Goal: Obtain resource: Download file/media

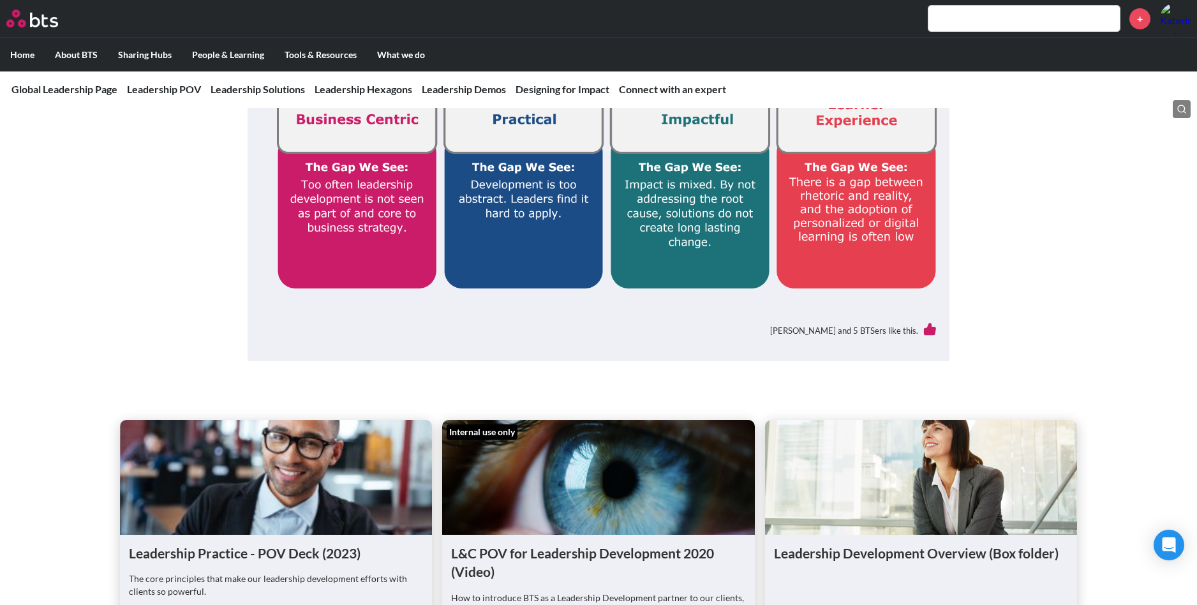
scroll to position [669, 0]
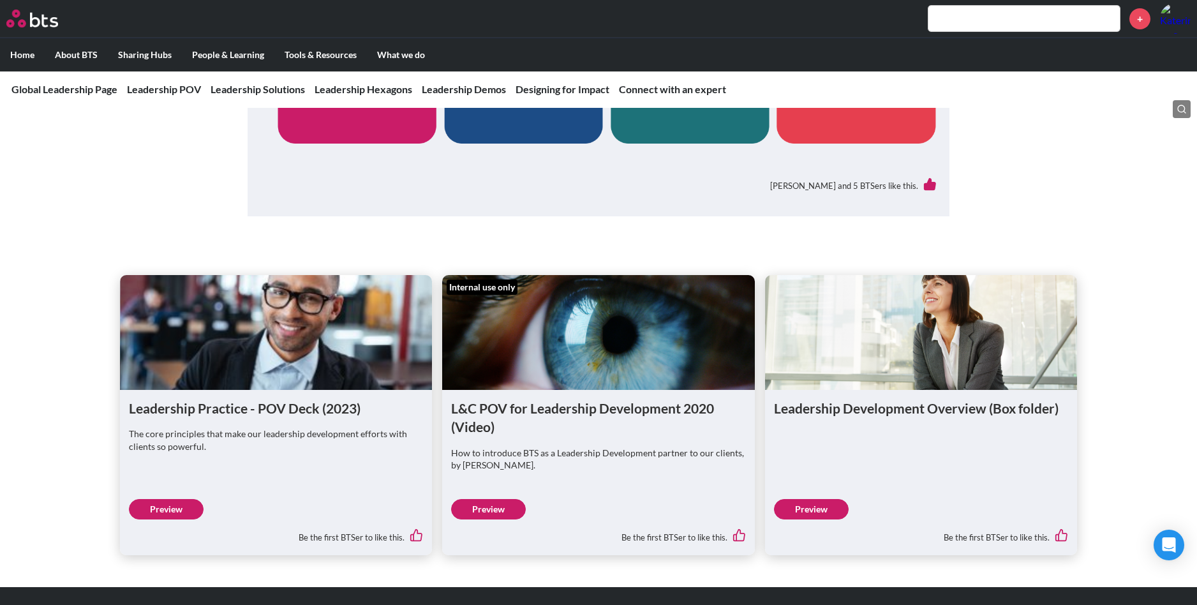
click at [151, 509] on link "Preview" at bounding box center [166, 509] width 75 height 20
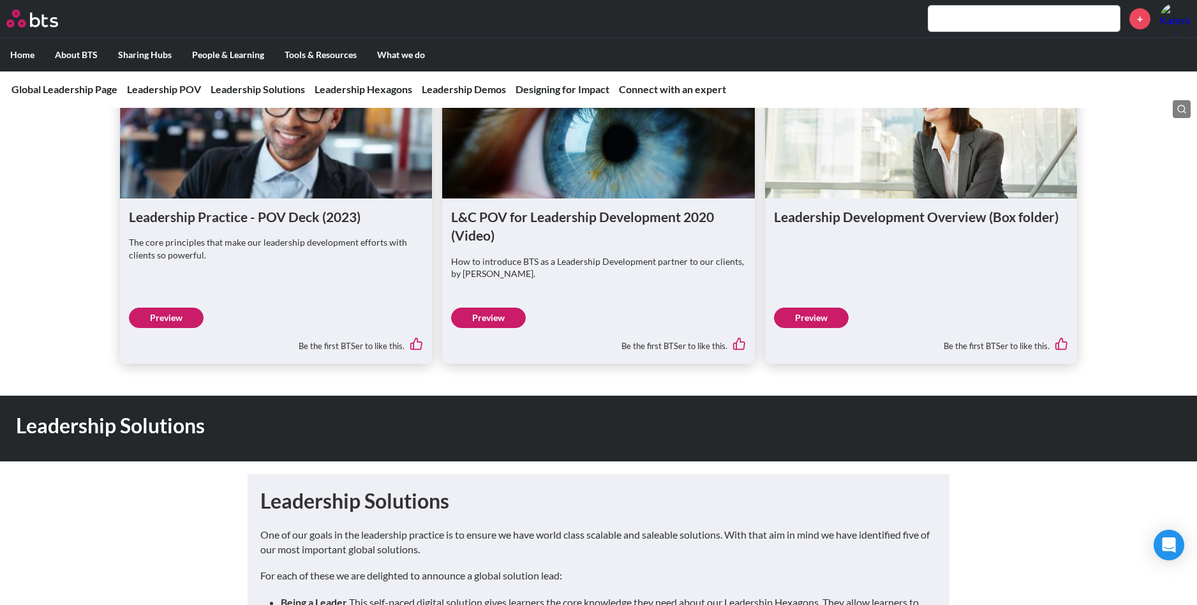
click at [828, 324] on link "Preview" at bounding box center [811, 318] width 75 height 20
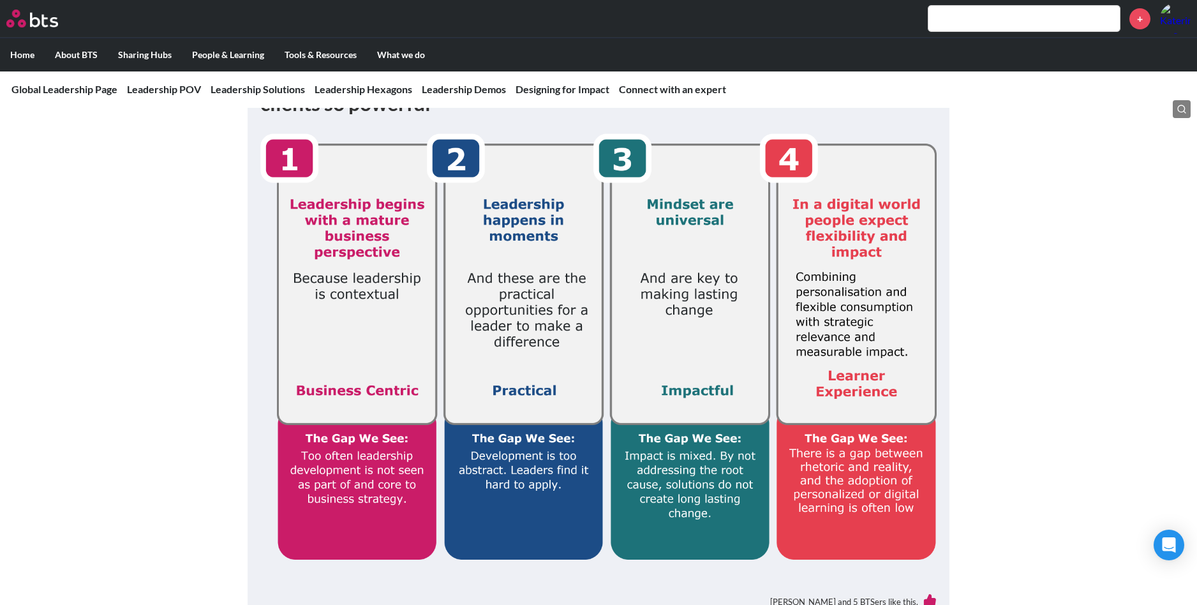
scroll to position [0, 0]
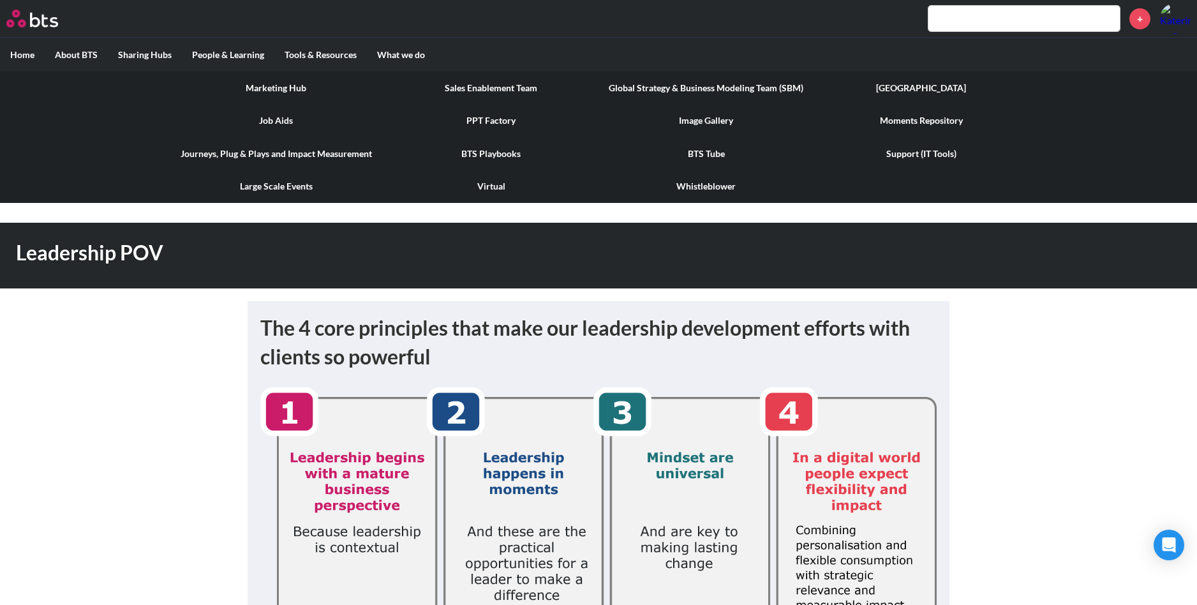
click at [467, 122] on link "PPT Factory" at bounding box center [491, 120] width 215 height 33
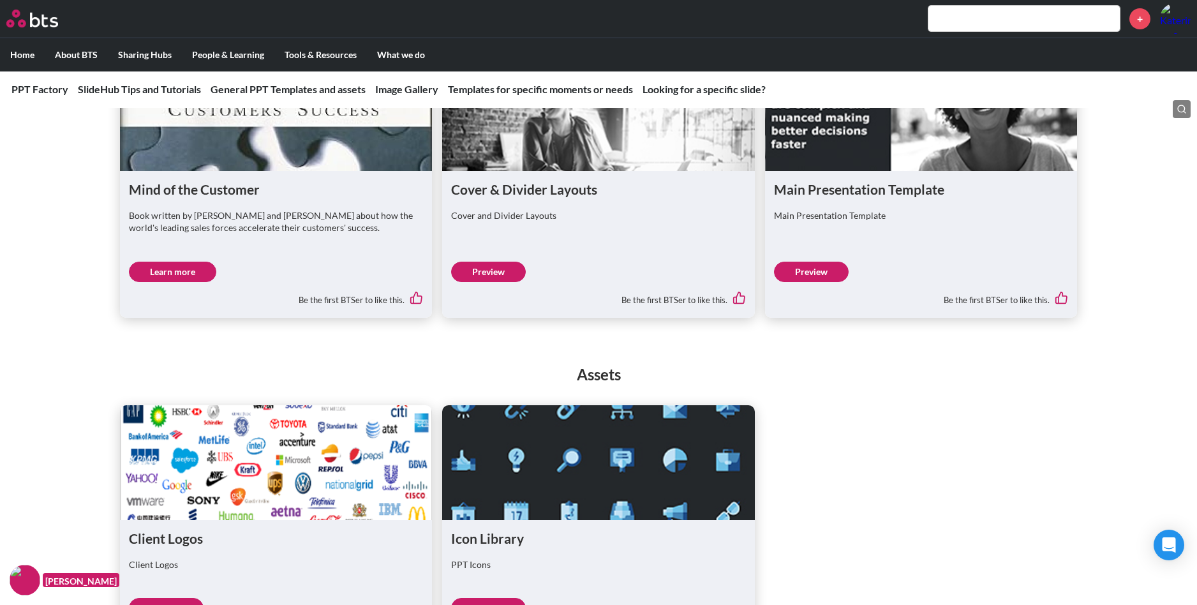
scroll to position [766, 0]
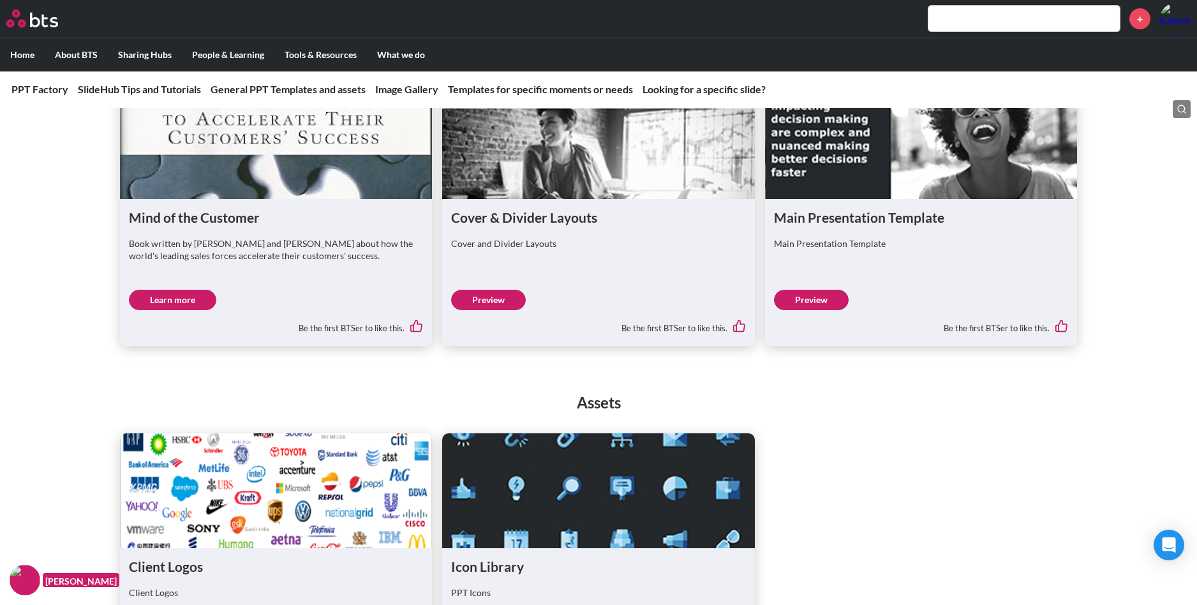
click at [835, 297] on link "Preview" at bounding box center [811, 300] width 75 height 20
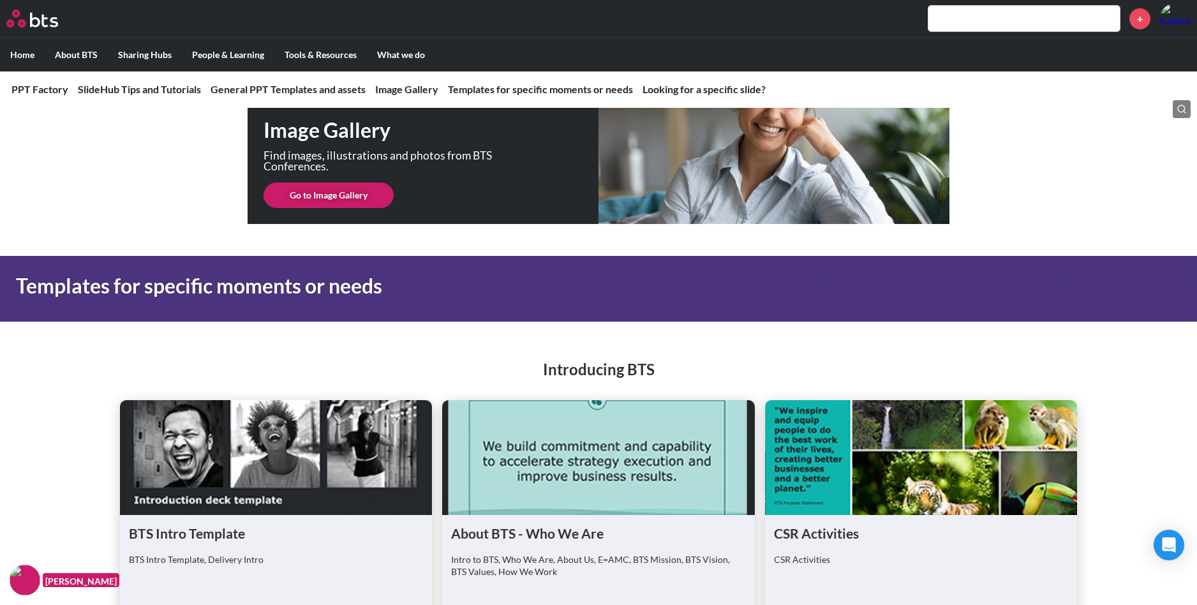
scroll to position [1436, 0]
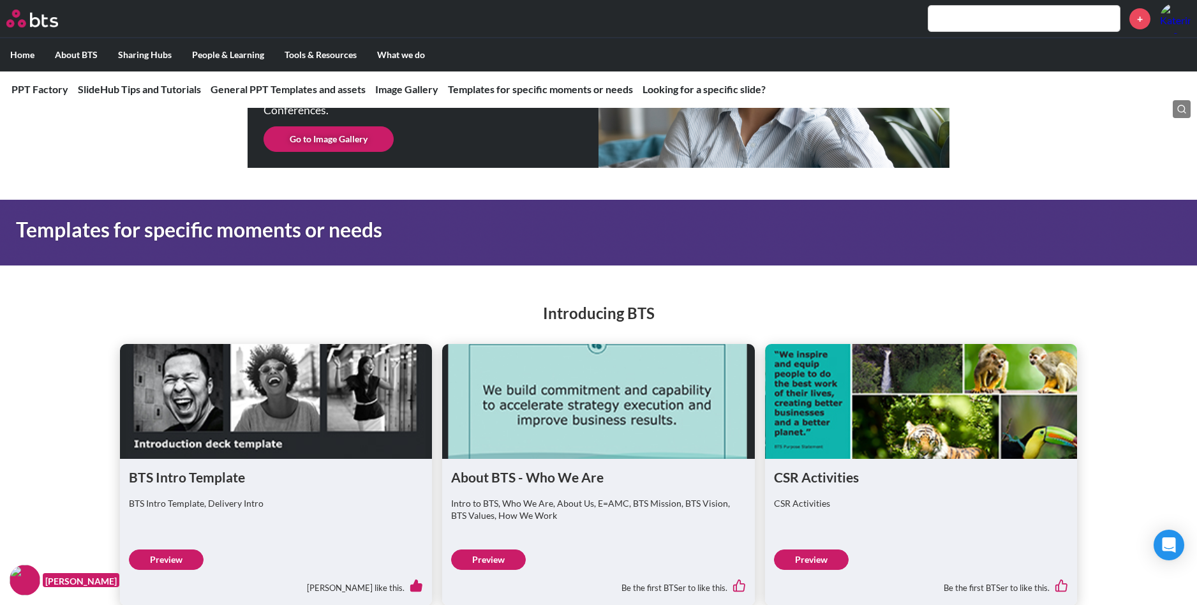
click at [161, 558] on link "Preview" at bounding box center [166, 559] width 75 height 20
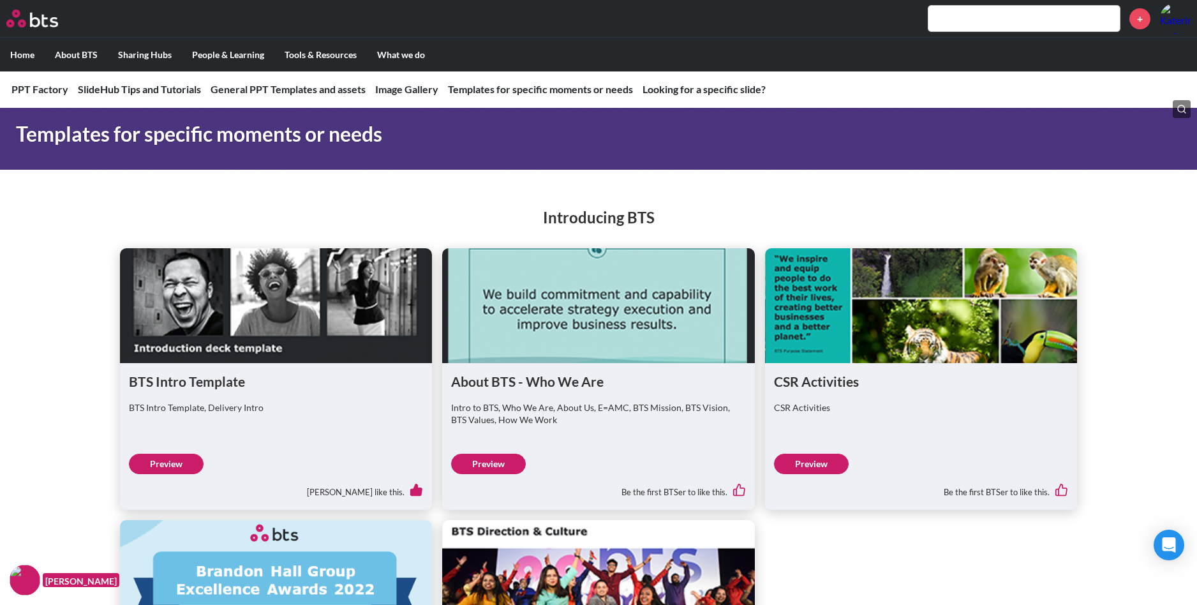
scroll to position [1723, 0]
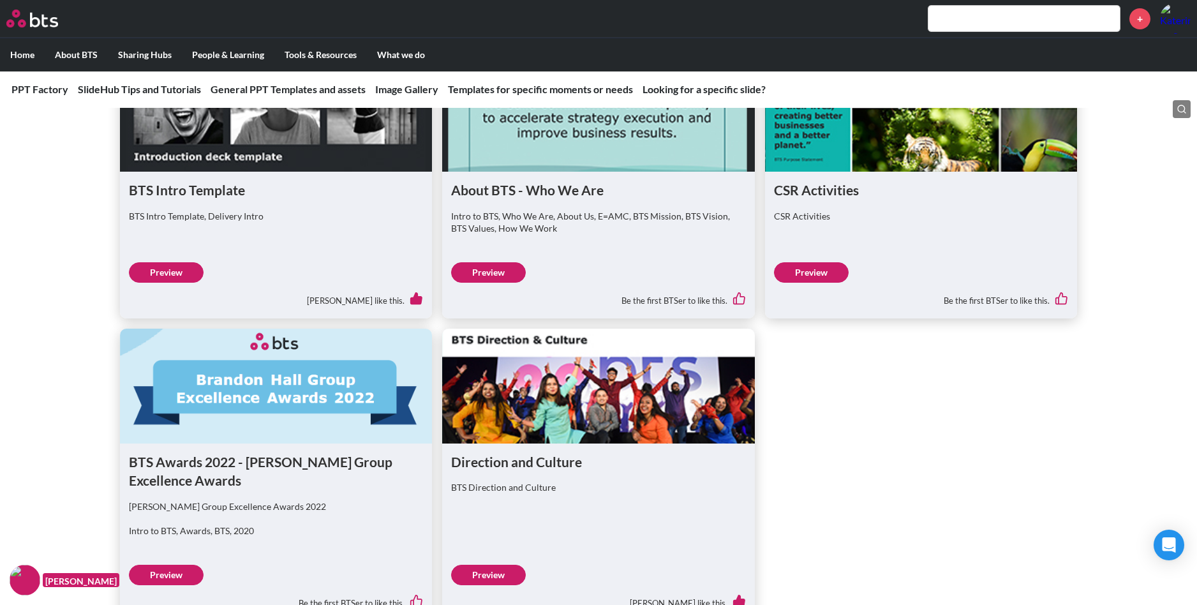
click at [500, 264] on link "Preview" at bounding box center [488, 272] width 75 height 20
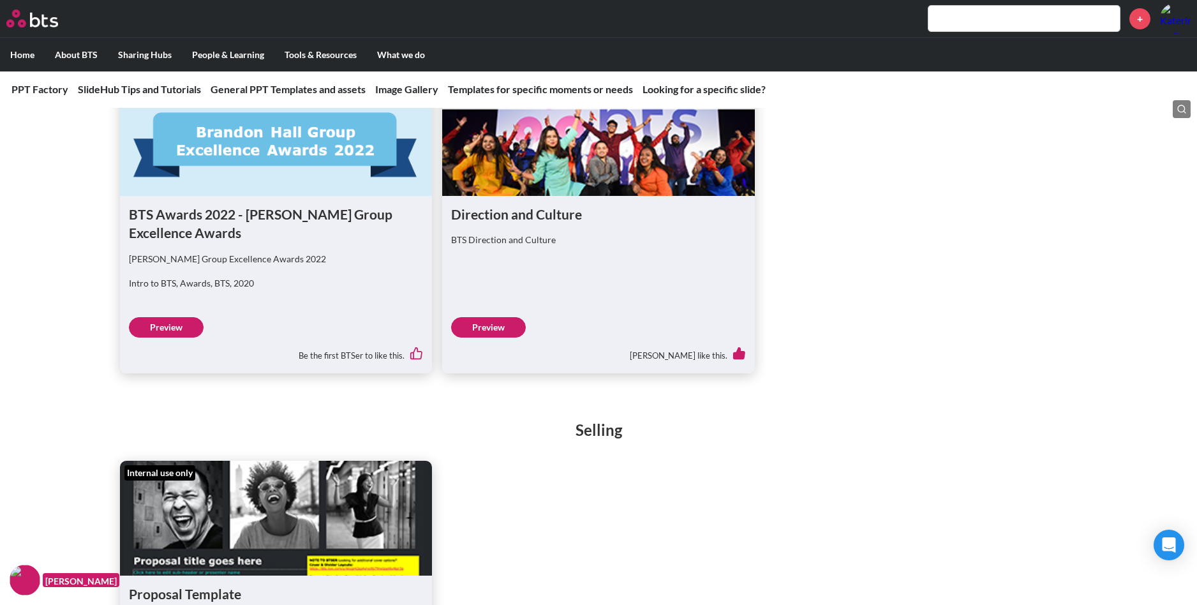
scroll to position [2202, 0]
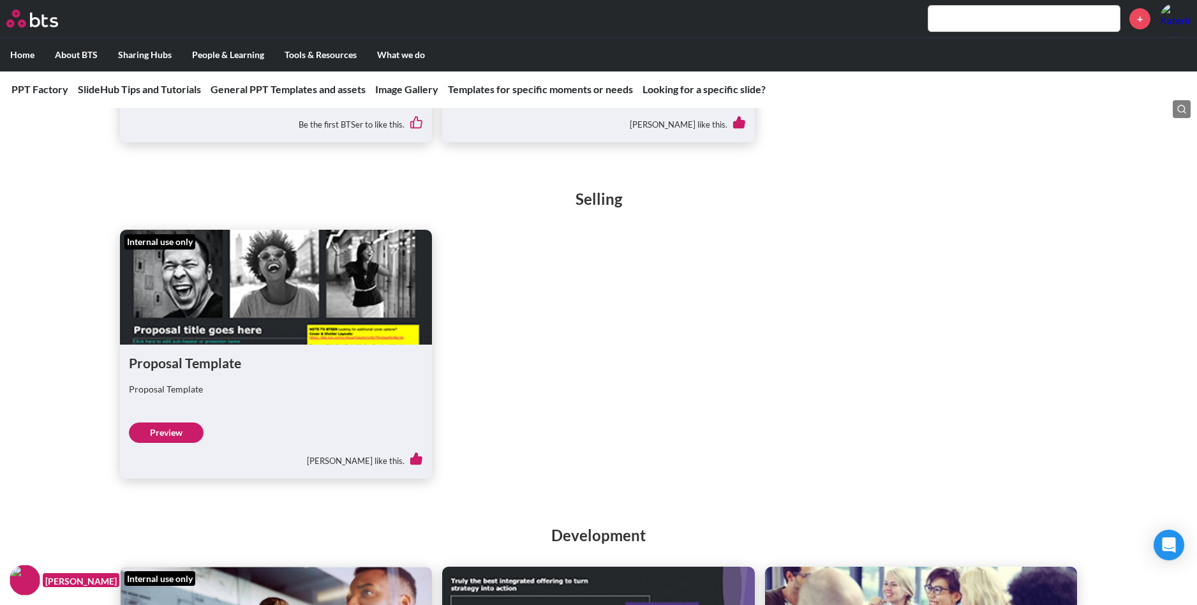
click at [179, 443] on div "[PERSON_NAME] like this." at bounding box center [276, 456] width 295 height 27
click at [179, 439] on link "Preview" at bounding box center [166, 432] width 75 height 20
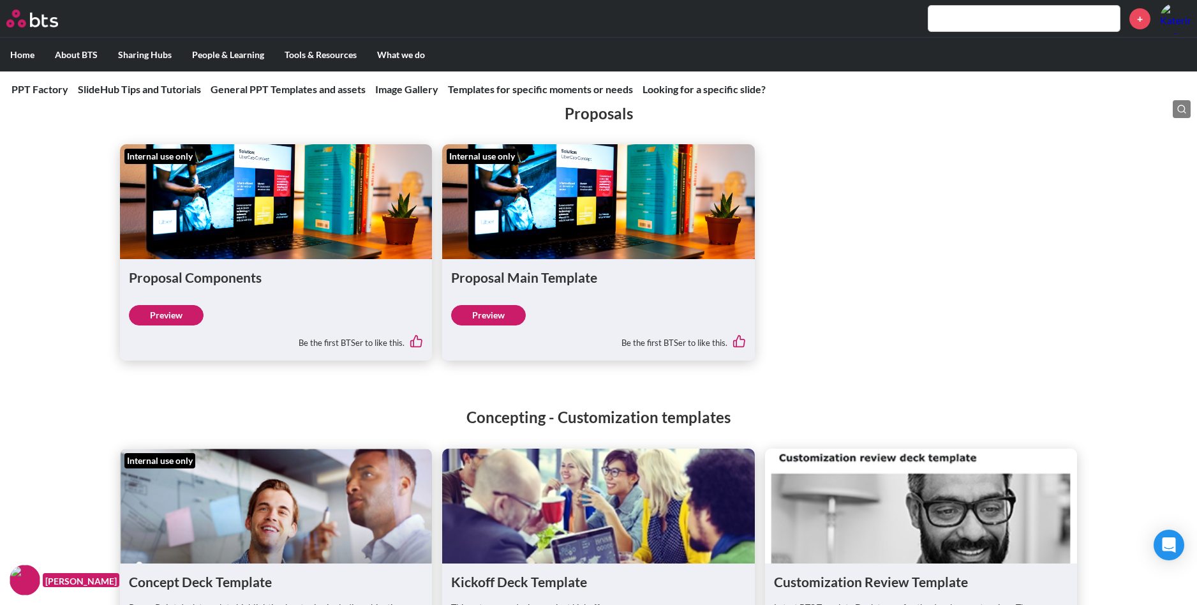
scroll to position [3733, 0]
